Goal: Navigation & Orientation: Find specific page/section

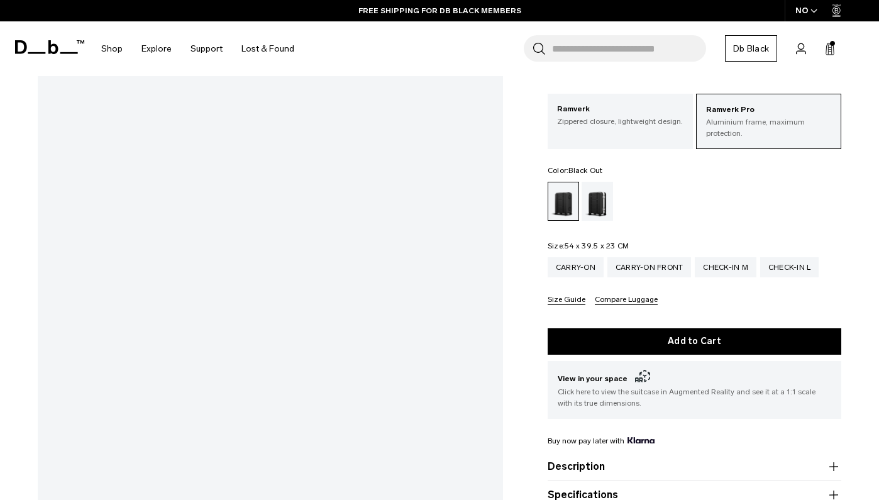
scroll to position [166, 0]
click at [598, 211] on div "Silver" at bounding box center [598, 201] width 32 height 39
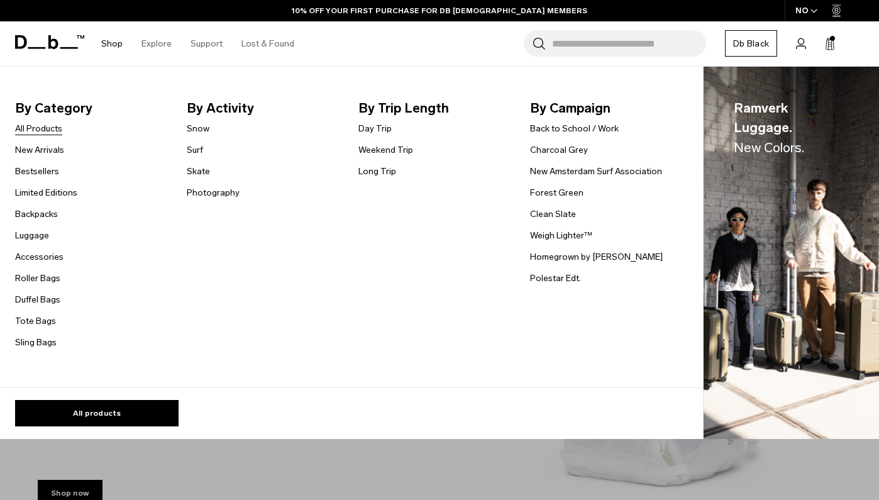
click at [37, 127] on link "All Products" at bounding box center [38, 128] width 47 height 13
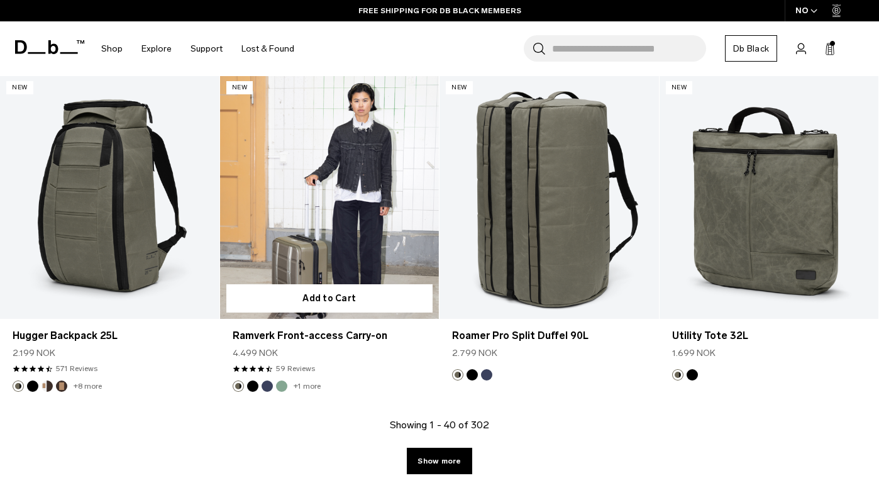
scroll to position [3843, 0]
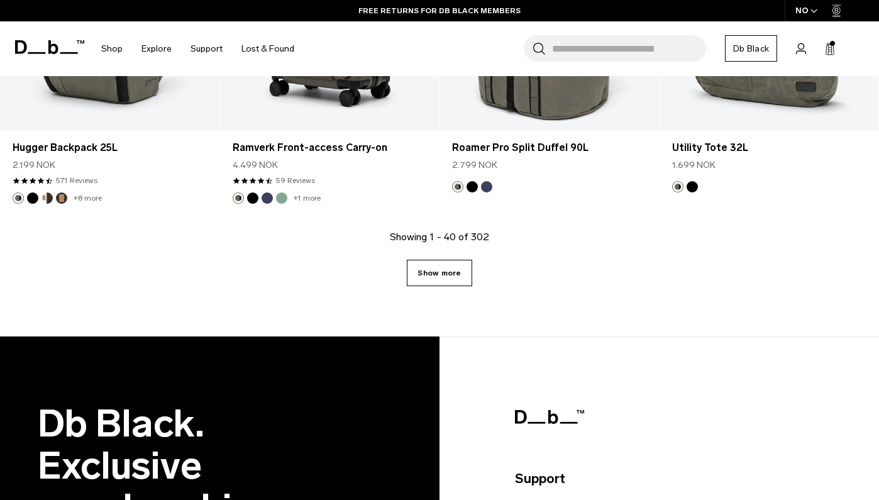
click at [455, 281] on link "Show more" at bounding box center [439, 273] width 65 height 26
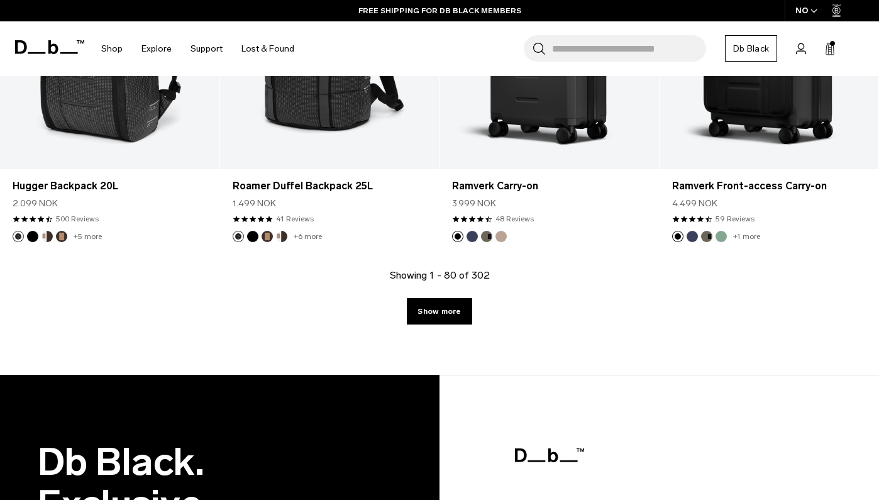
scroll to position [7223, 0]
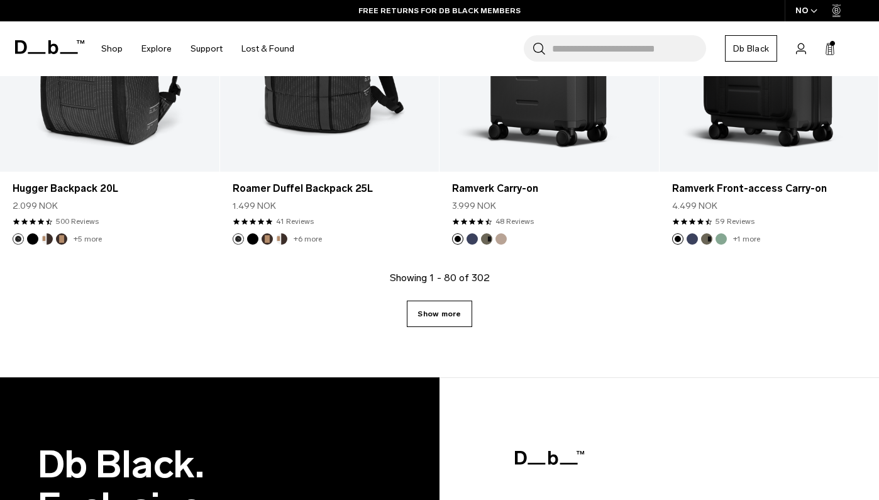
click at [453, 314] on link "Show more" at bounding box center [439, 314] width 65 height 26
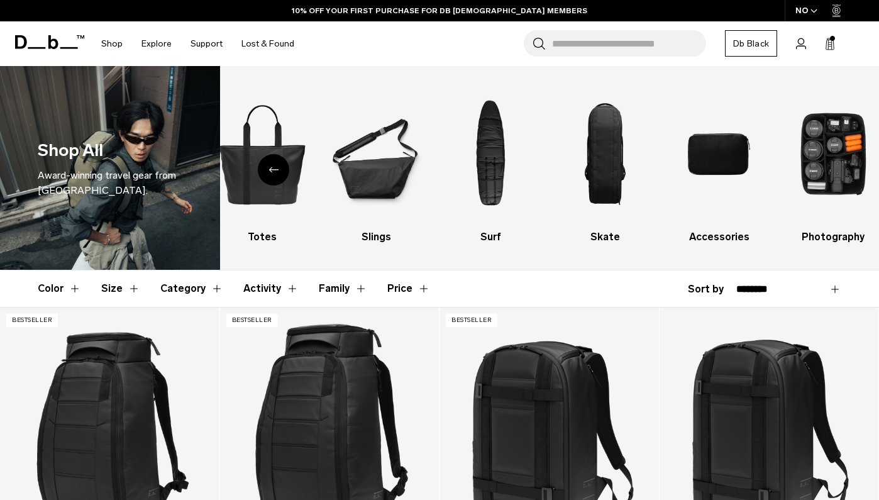
click at [817, 11] on icon "button" at bounding box center [814, 11] width 7 height 4
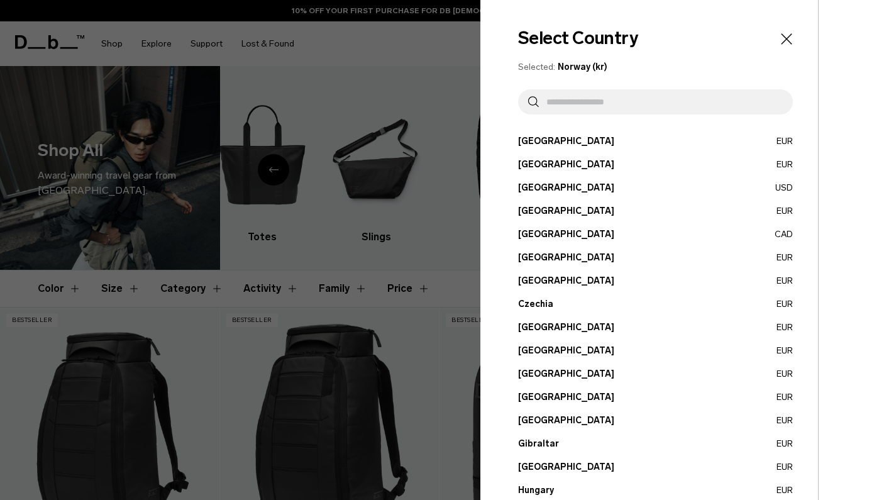
click at [562, 105] on input "text" at bounding box center [661, 101] width 244 height 25
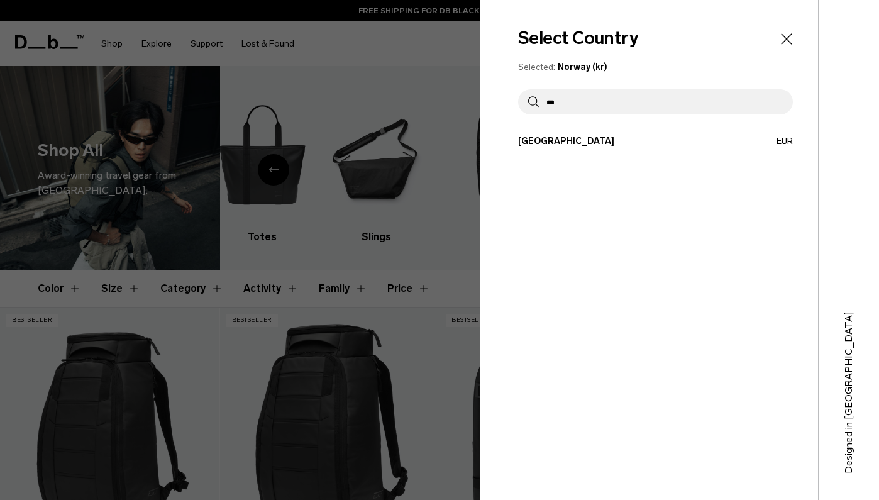
type input "***"
click at [538, 140] on button "Germany EUR" at bounding box center [655, 141] width 275 height 13
